Goal: Check status: Check status

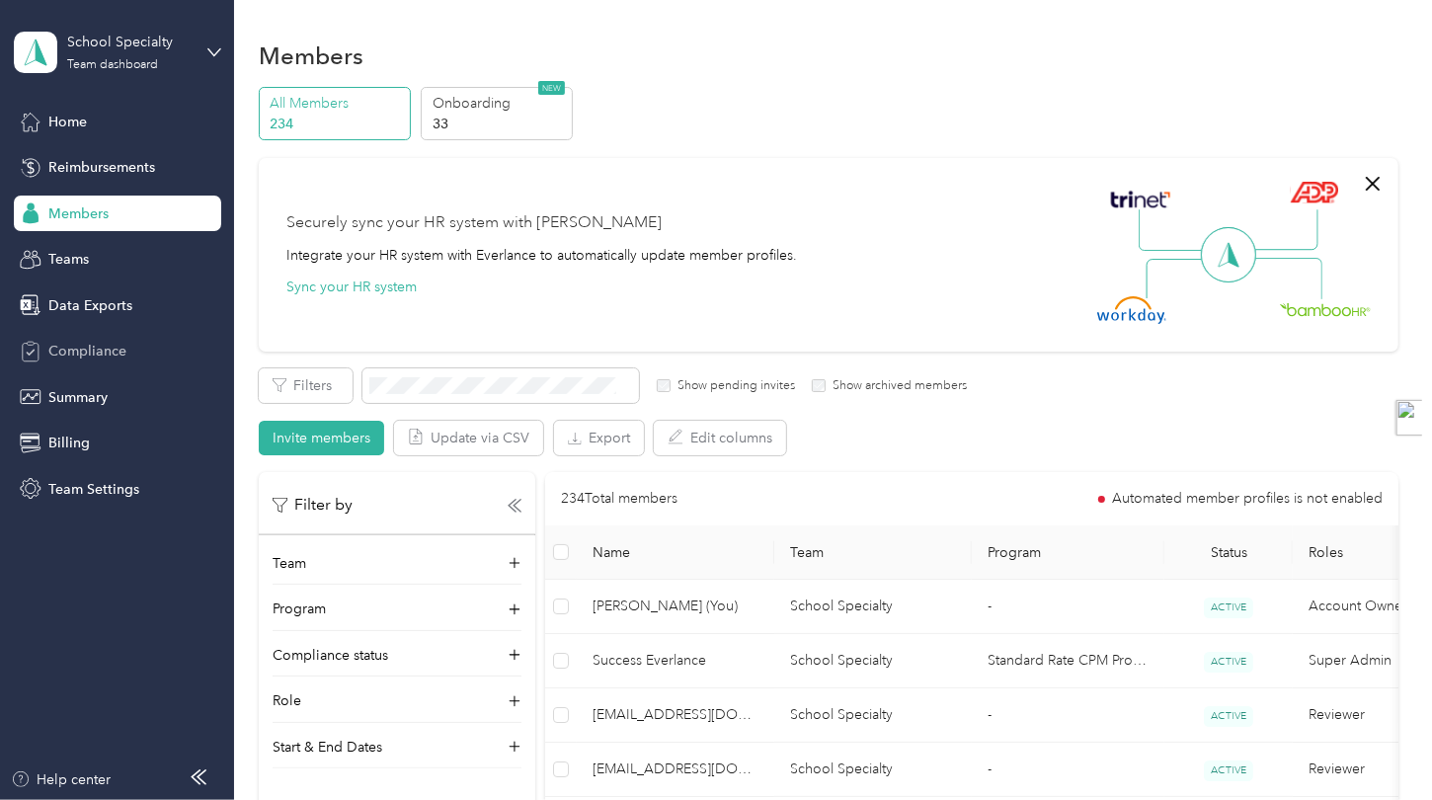
click at [108, 357] on span "Compliance" at bounding box center [87, 351] width 78 height 21
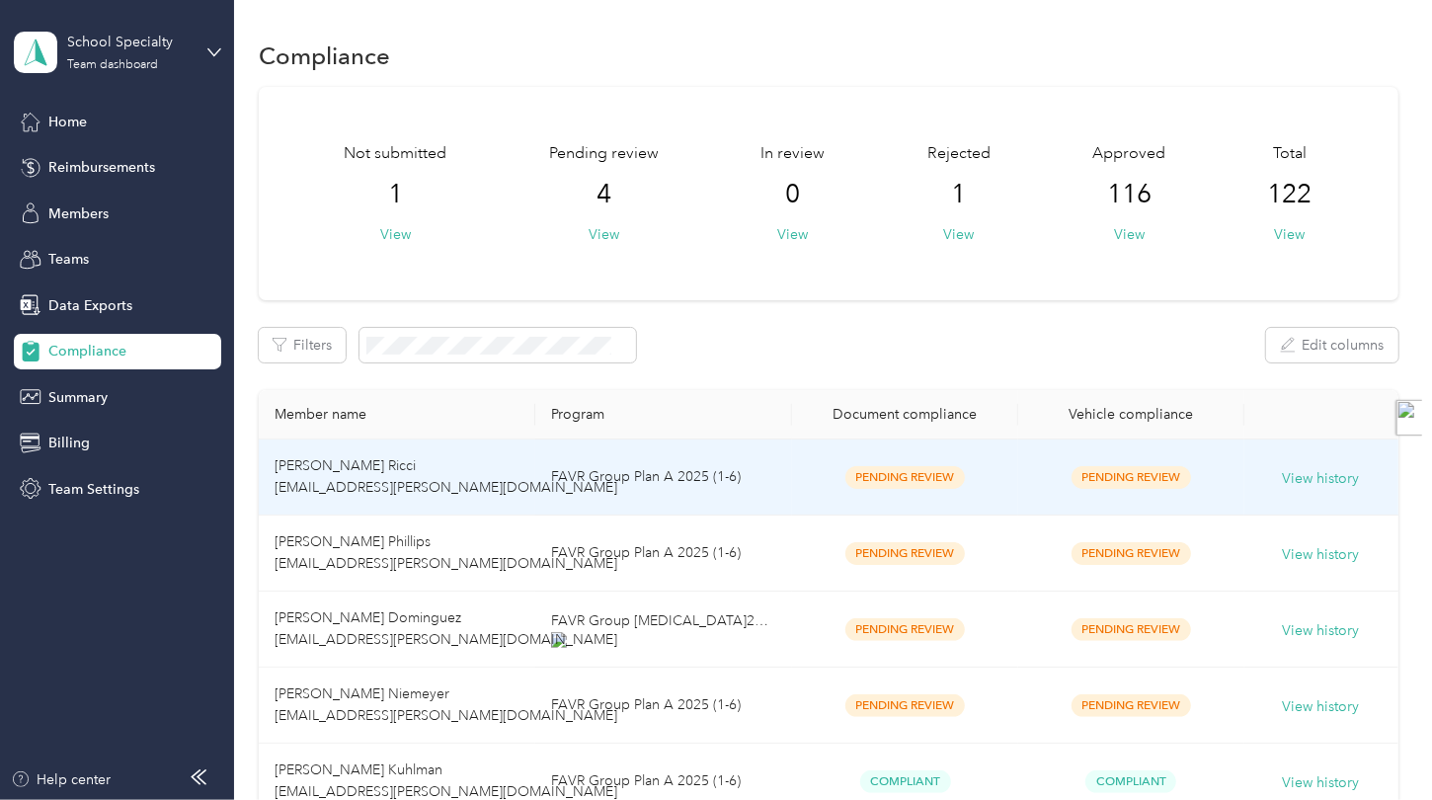
click at [735, 475] on td "FAVR Group Plan A 2025 (1-6)" at bounding box center [663, 478] width 257 height 76
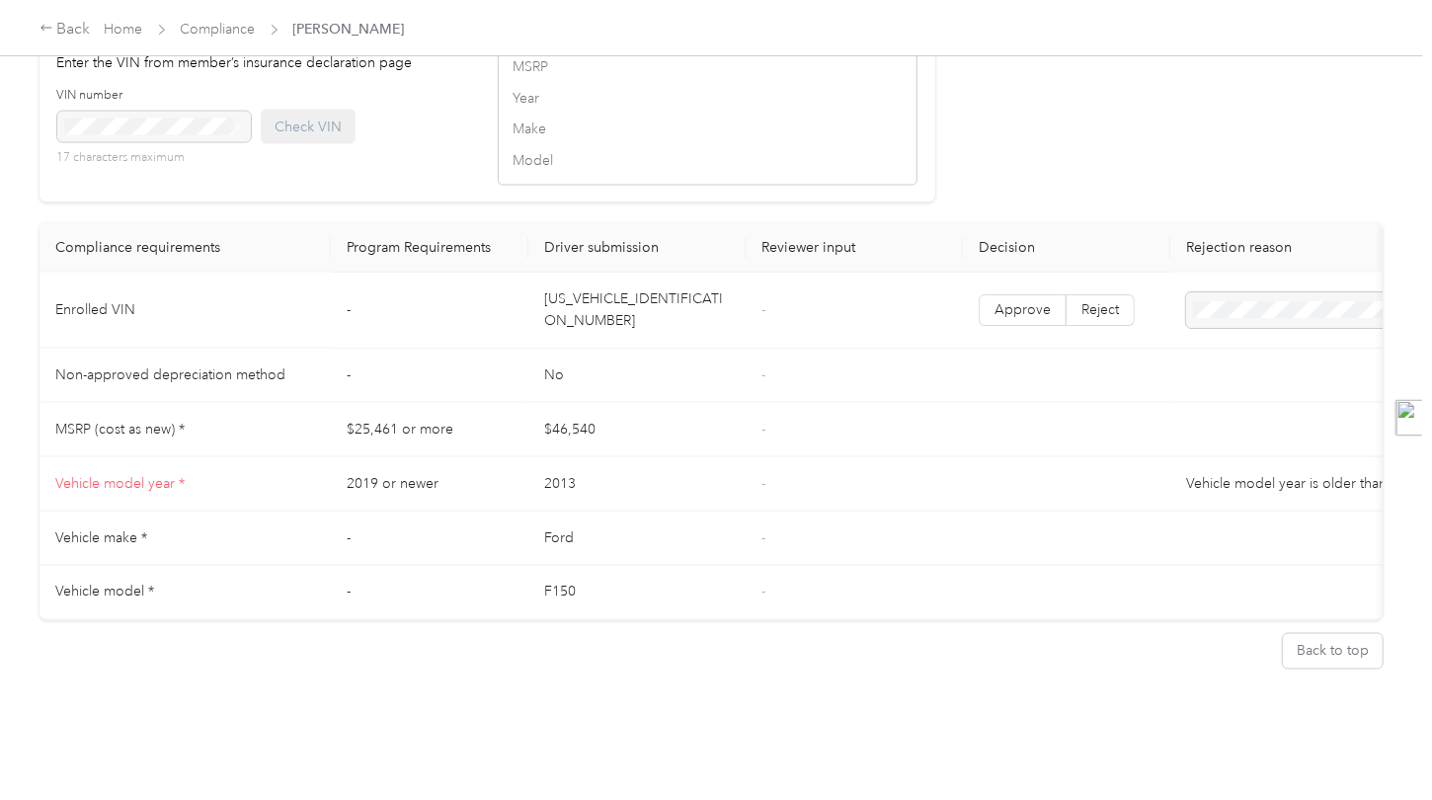
scroll to position [1919, 0]
click at [605, 464] on td "2013" at bounding box center [636, 484] width 217 height 54
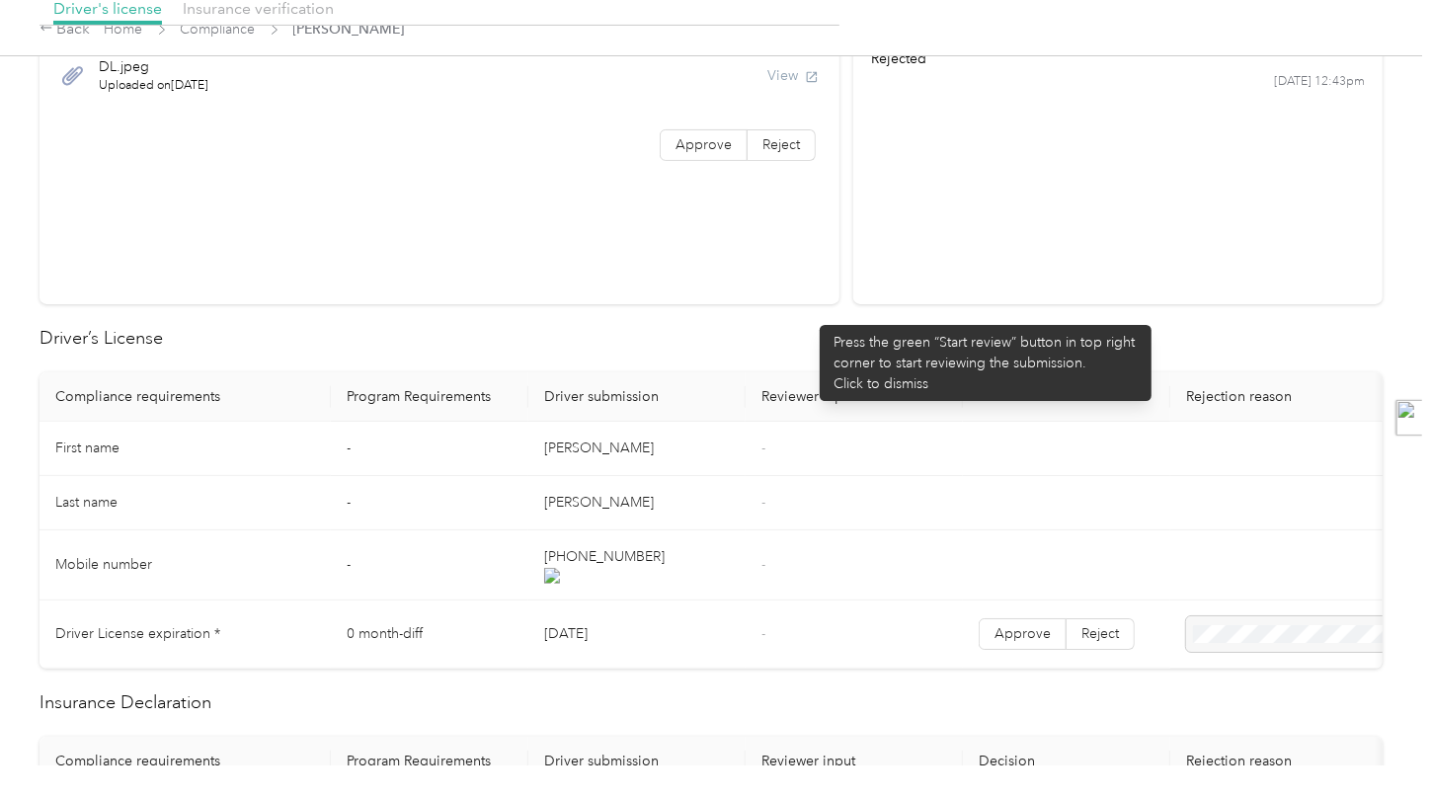
scroll to position [42, 0]
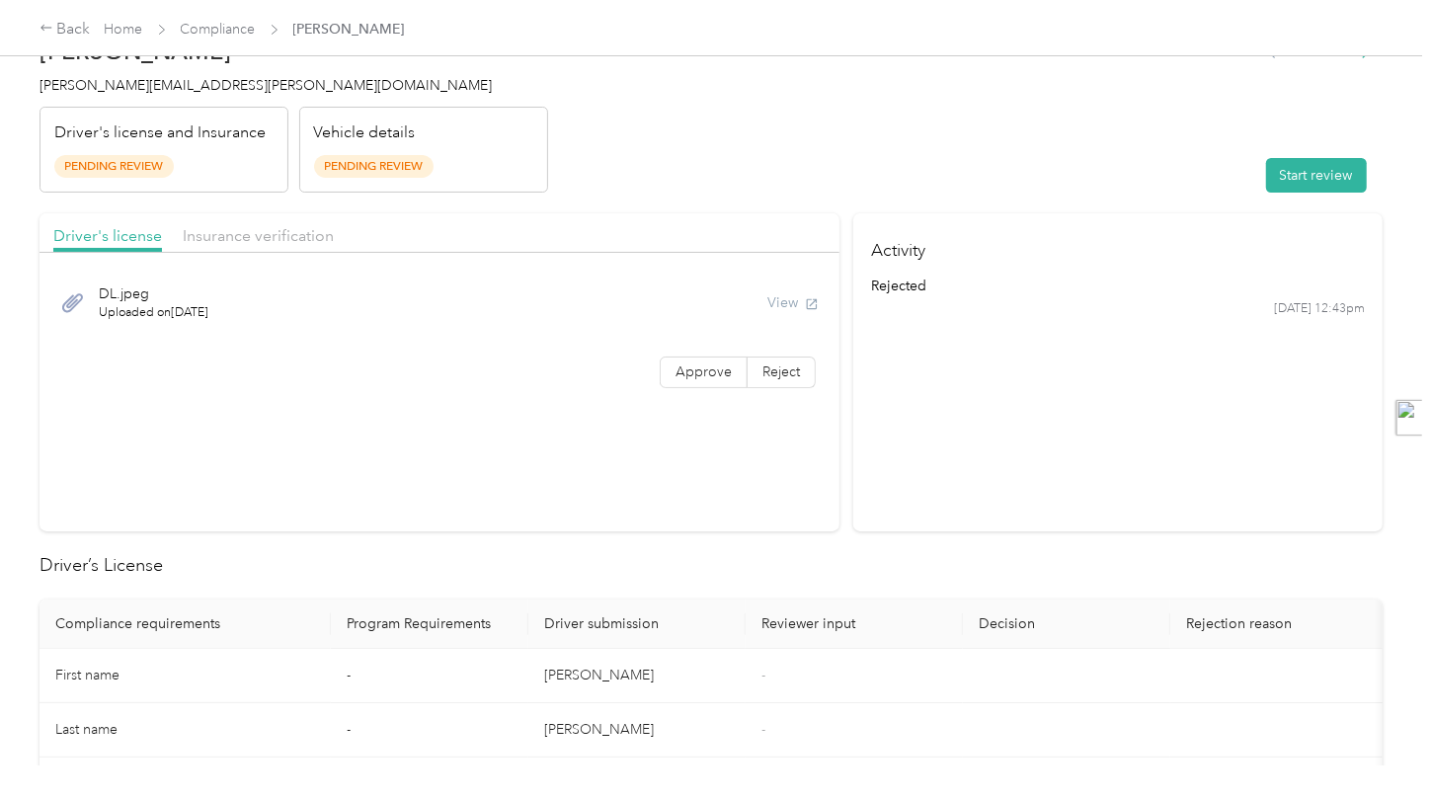
click at [719, 154] on header "[PERSON_NAME] Ricci [EMAIL_ADDRESS][PERSON_NAME][DOMAIN_NAME] Driver's license …" at bounding box center [711, 110] width 1343 height 166
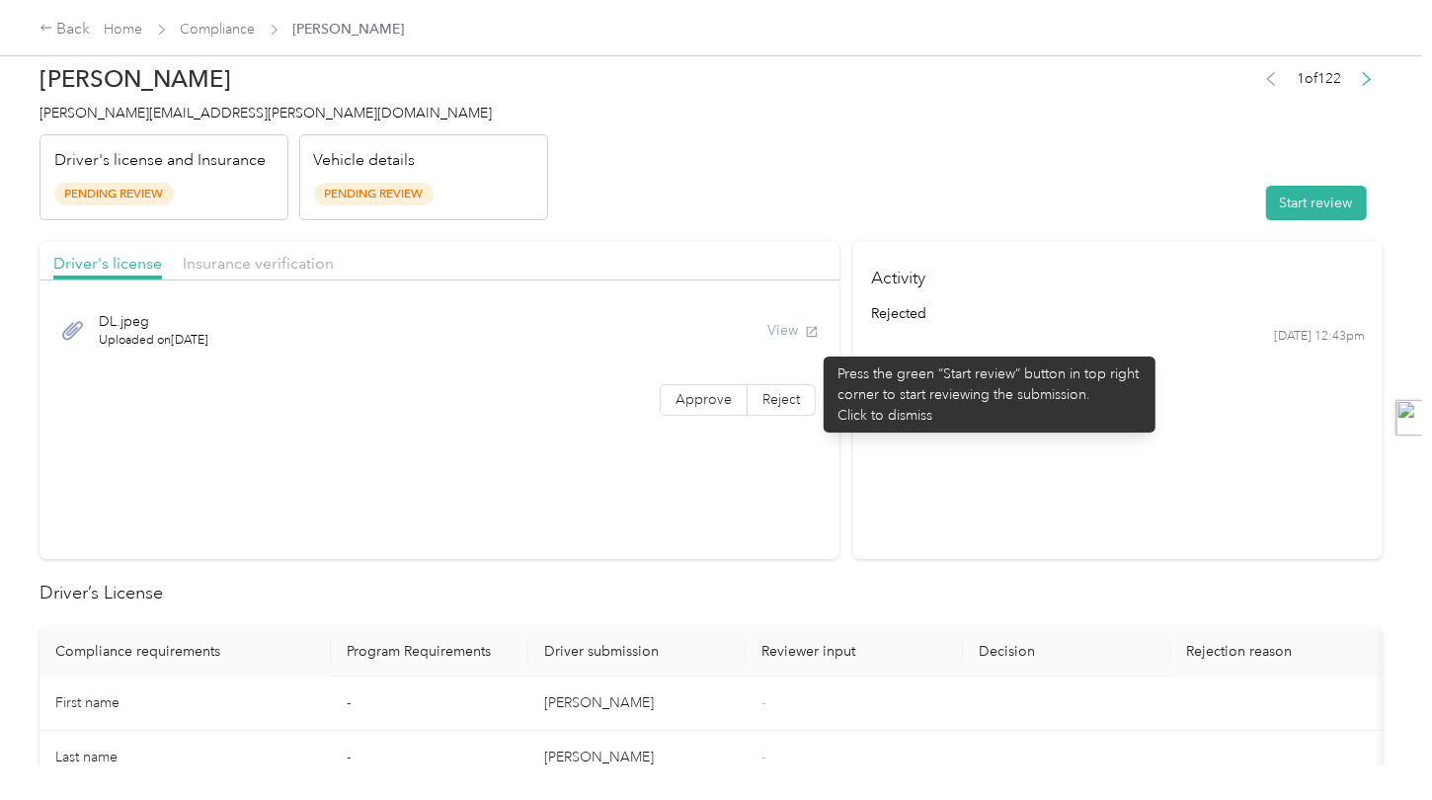
scroll to position [0, 0]
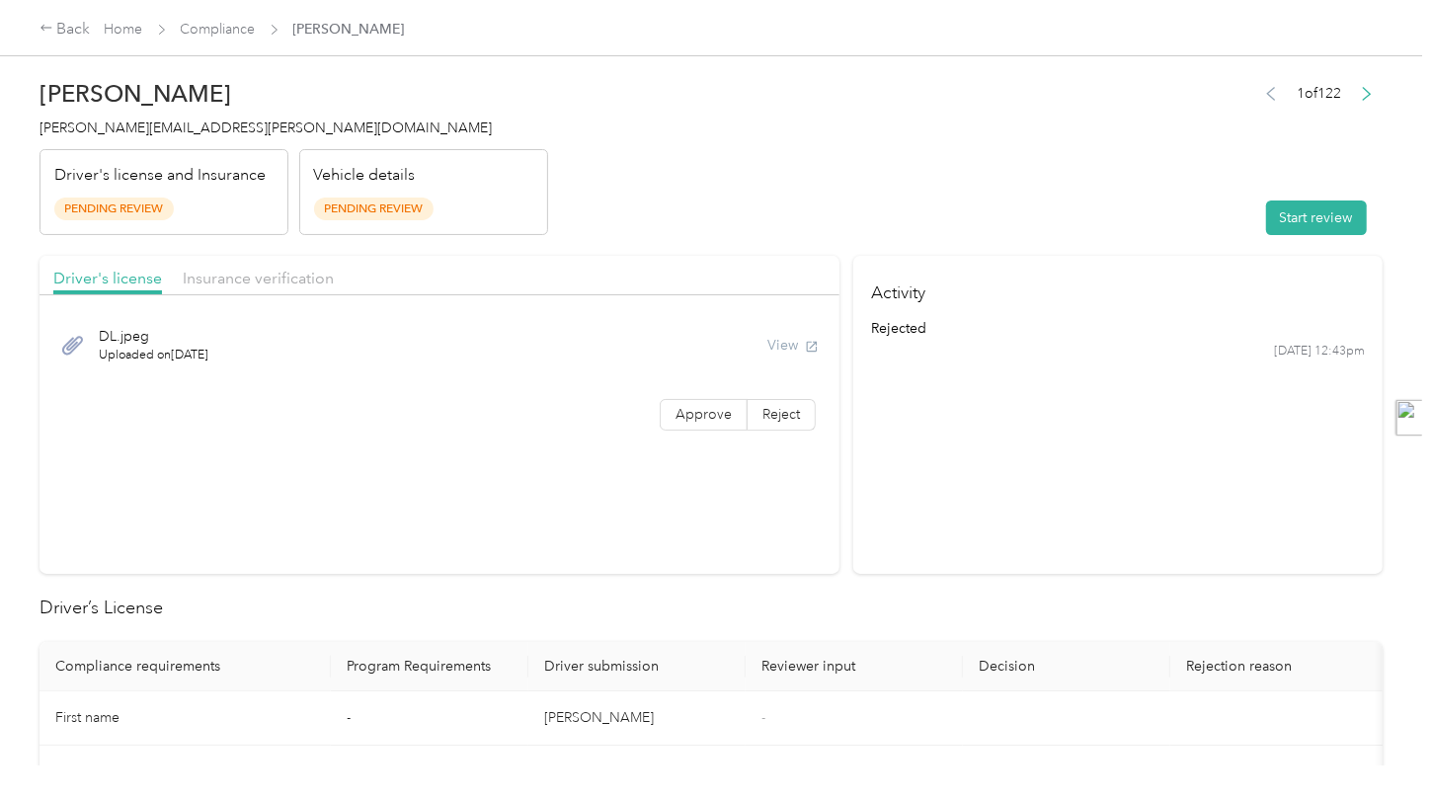
click at [486, 184] on div "Vehicle details Pending Review" at bounding box center [423, 192] width 249 height 87
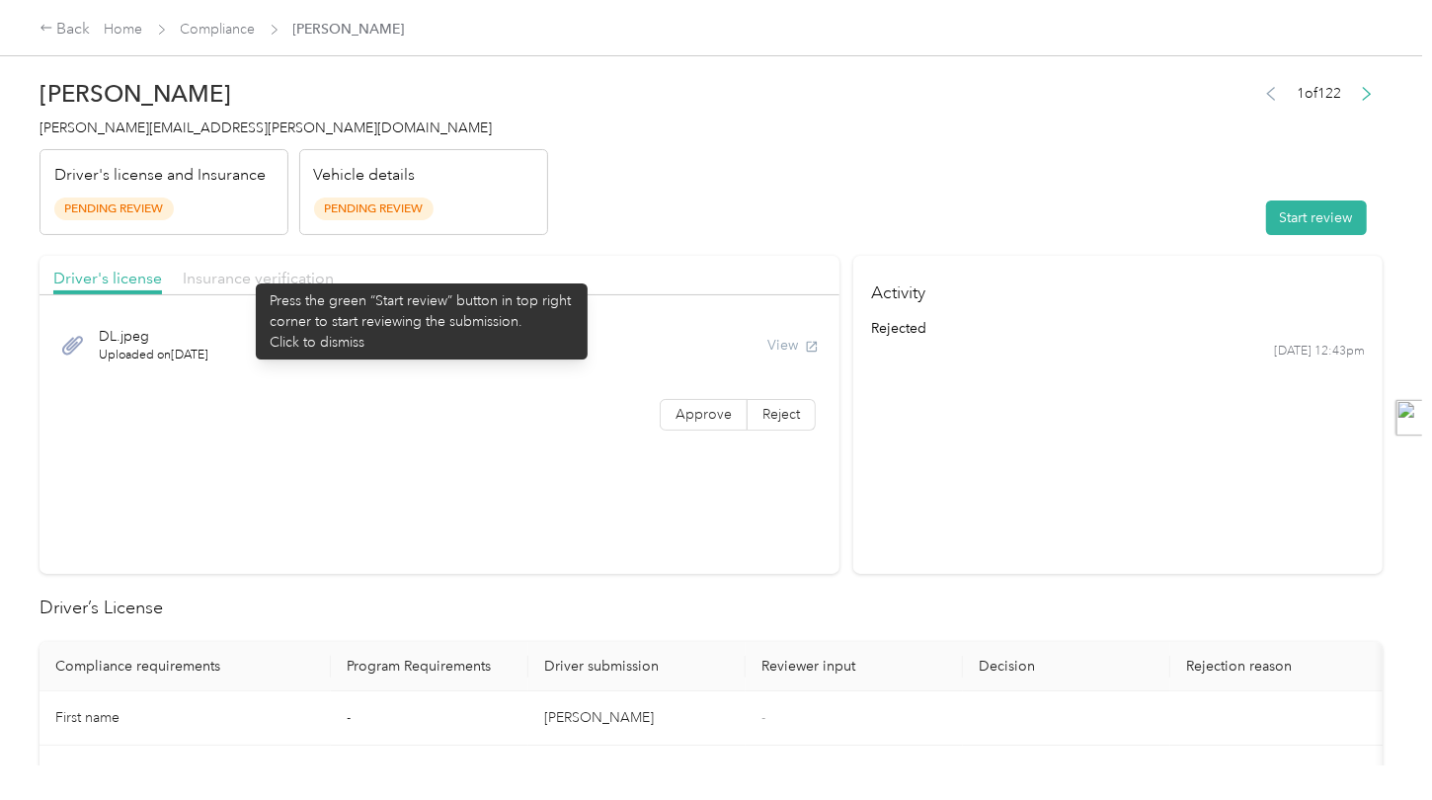
click at [246, 274] on span "Insurance verification" at bounding box center [258, 278] width 151 height 19
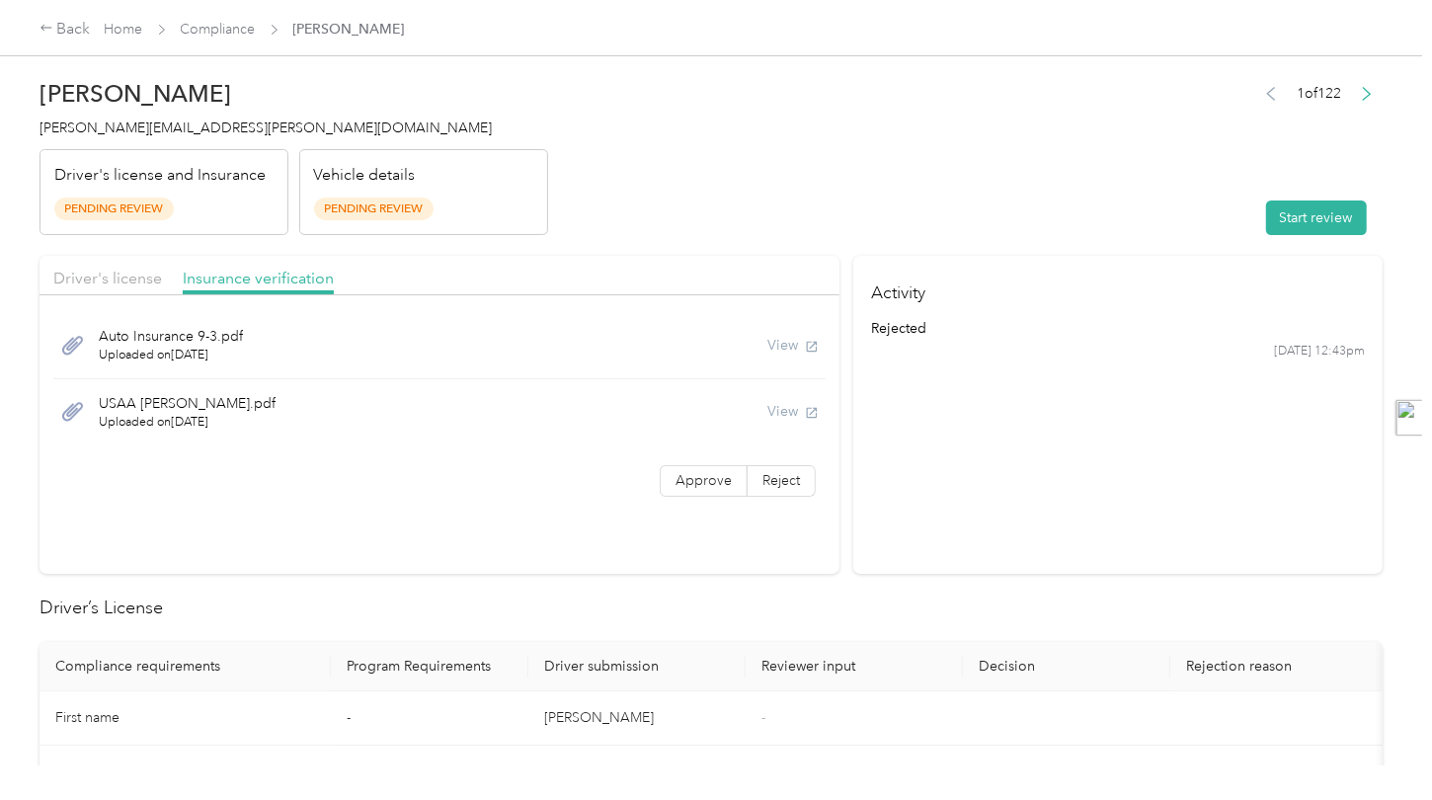
click at [778, 346] on div "View" at bounding box center [792, 345] width 51 height 21
click at [703, 181] on header "[PERSON_NAME] Ricci [EMAIL_ADDRESS][PERSON_NAME][DOMAIN_NAME] Driver's license …" at bounding box center [711, 152] width 1343 height 166
click at [789, 132] on header "[PERSON_NAME] Ricci [EMAIL_ADDRESS][PERSON_NAME][DOMAIN_NAME] Driver's license …" at bounding box center [711, 152] width 1343 height 166
click at [662, 175] on header "[PERSON_NAME] Ricci [EMAIL_ADDRESS][PERSON_NAME][DOMAIN_NAME] Driver's license …" at bounding box center [711, 152] width 1343 height 166
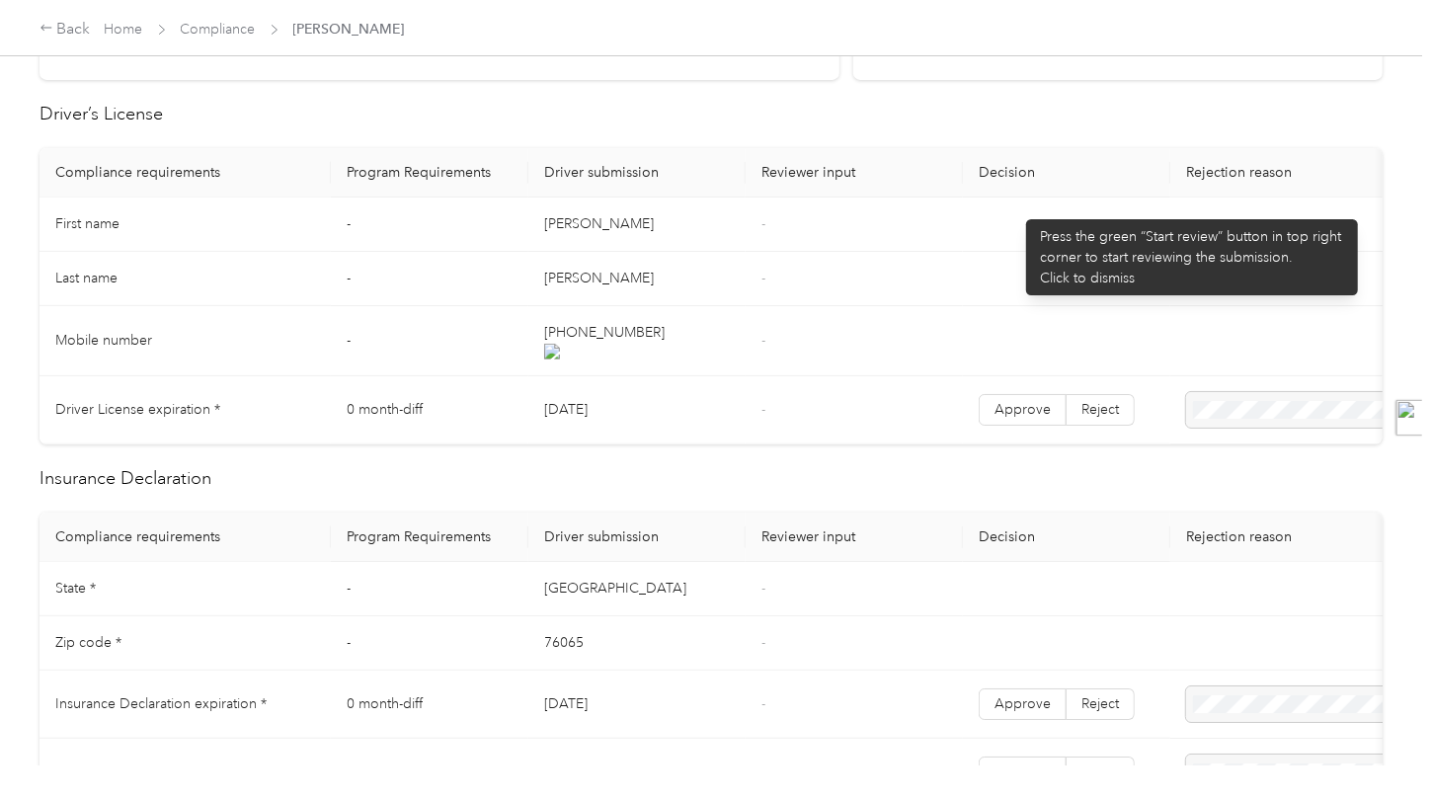
scroll to position [99, 0]
